Goal: Information Seeking & Learning: Learn about a topic

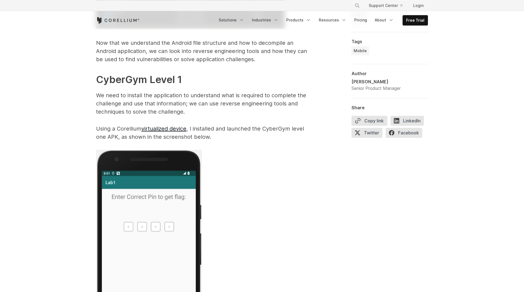
scroll to position [1016, 0]
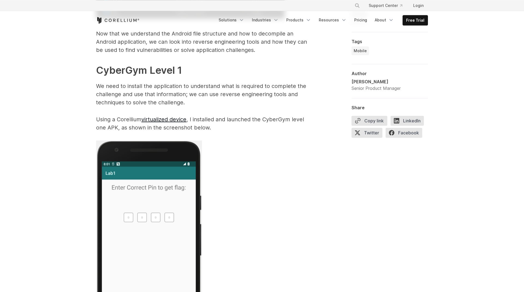
click at [278, 122] on p "Using a Corellium virtualized device , I installed and launched the CyberGym le…" at bounding box center [205, 123] width 218 height 16
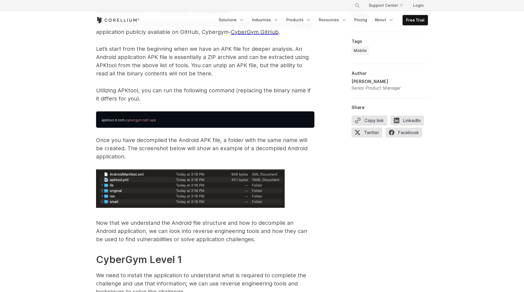
scroll to position [692, 0]
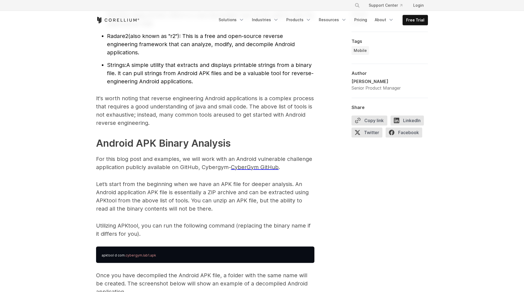
click at [260, 168] on span "CyberGym GitHub" at bounding box center [255, 167] width 48 height 7
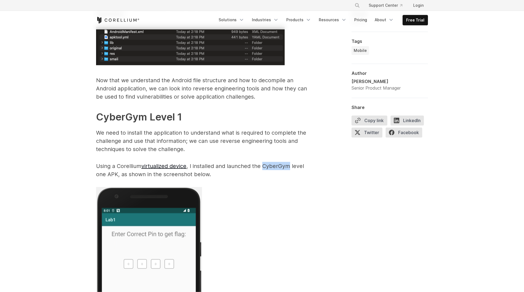
scroll to position [968, 0]
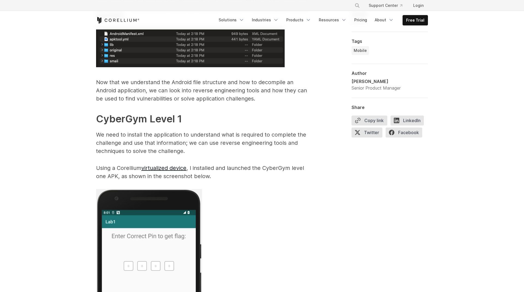
click at [265, 170] on p "Using a Corellium virtualized device , I installed and launched the CyberGym le…" at bounding box center [205, 172] width 218 height 16
click at [269, 168] on p "Using a Corellium virtualized device , I installed and launched the CyberGym le…" at bounding box center [205, 172] width 218 height 16
copy p "CyberGym"
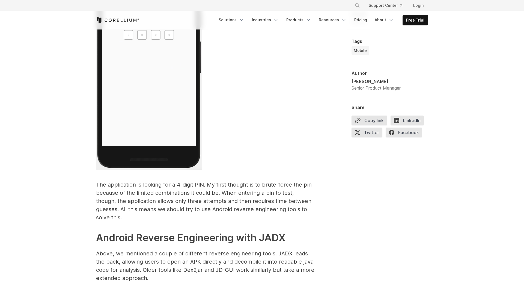
scroll to position [1224, 0]
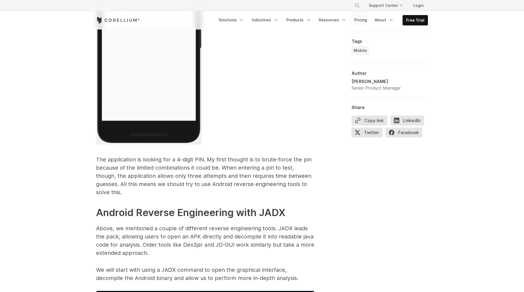
click at [200, 171] on p "The application is looking for a 4-digit PIN. My first thought is to brute-forc…" at bounding box center [205, 175] width 218 height 41
click at [233, 171] on p "The application is looking for a 4-digit PIN. My first thought is to brute-forc…" at bounding box center [205, 175] width 218 height 41
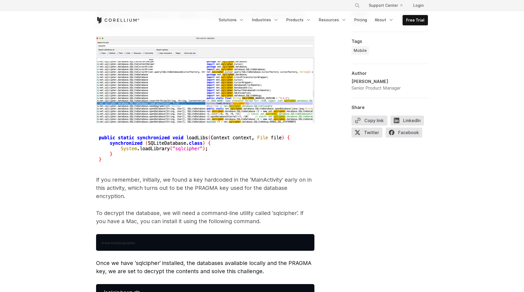
scroll to position [2312, 0]
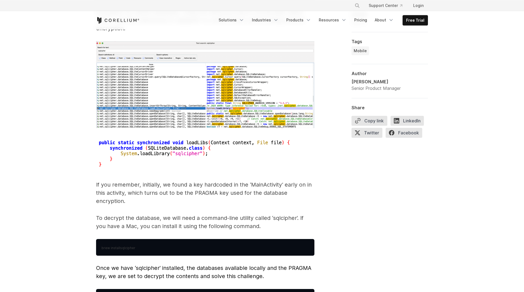
click at [259, 214] on p "To decrypt the database, we will need a command-line utility called ‘sqlcipher’…" at bounding box center [205, 222] width 218 height 16
click at [237, 214] on p "To decrypt the database, we will need a command-line utility called ‘sqlcipher’…" at bounding box center [205, 222] width 218 height 16
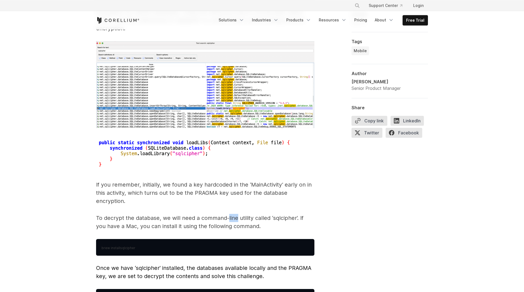
click at [237, 214] on p "To decrypt the database, we will need a command-line utility called ‘sqlcipher’…" at bounding box center [205, 222] width 218 height 16
click at [265, 214] on p "To decrypt the database, we will need a command-line utility called ‘sqlcipher’…" at bounding box center [205, 222] width 218 height 16
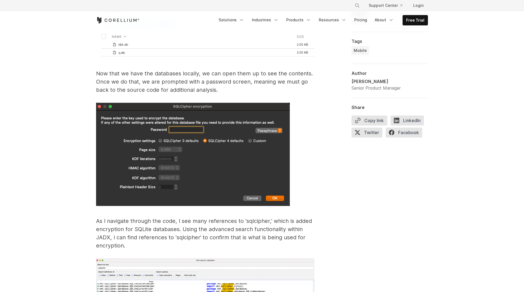
scroll to position [2087, 0]
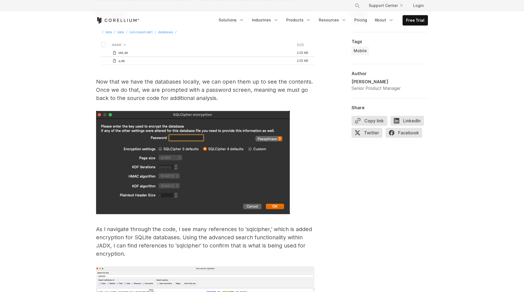
click at [200, 80] on p "Now that we have the databases locally, we can open them up to see the contents…" at bounding box center [205, 90] width 218 height 25
click at [223, 78] on p "Now that we have the databases locally, we can open them up to see the contents…" at bounding box center [205, 90] width 218 height 25
click at [252, 81] on p "Now that we have the databases locally, we can open them up to see the contents…" at bounding box center [205, 90] width 218 height 25
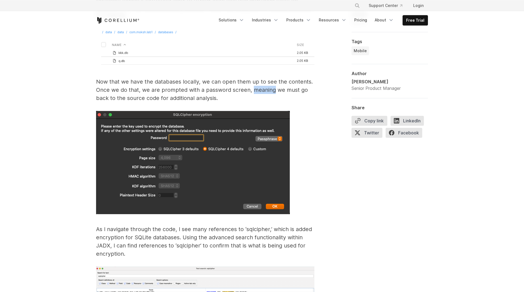
click at [252, 81] on p "Now that we have the databases locally, we can open them up to see the contents…" at bounding box center [205, 90] width 218 height 25
click at [221, 84] on p "Now that we have the databases locally, we can open them up to see the contents…" at bounding box center [205, 90] width 218 height 25
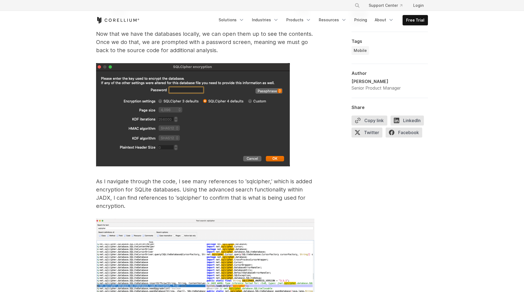
scroll to position [2155, 0]
